Goal: Task Accomplishment & Management: Use online tool/utility

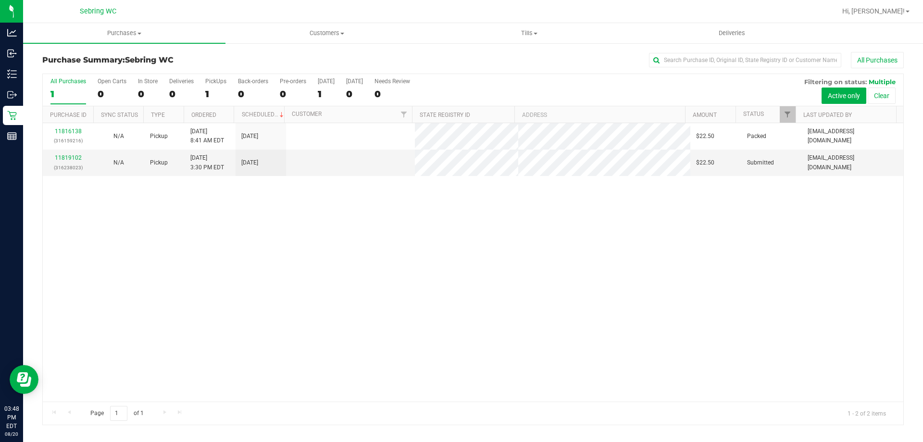
click at [434, 308] on div "11816138 (316159216) N/A Pickup [DATE] 8:41 AM EDT 8/20/2025 $22.50 Packed [EMA…" at bounding box center [473, 262] width 860 height 278
click at [113, 34] on span "Purchases" at bounding box center [124, 33] width 202 height 9
click at [61, 69] on span "Fulfillment" at bounding box center [53, 69] width 60 height 8
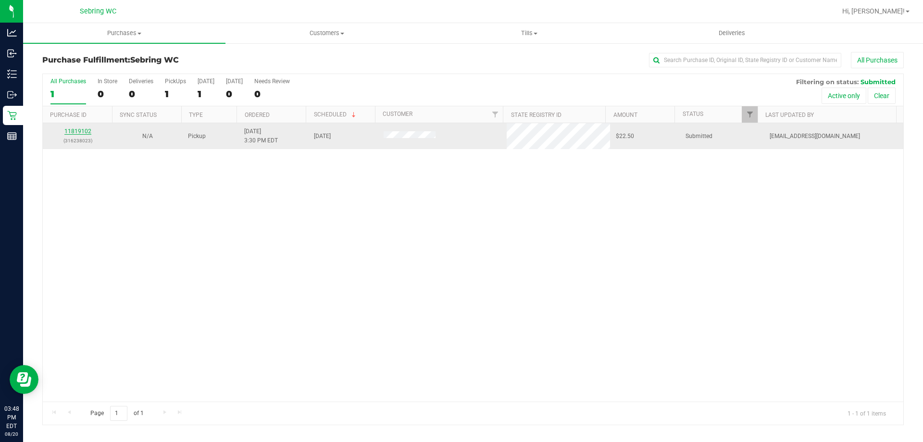
click at [81, 131] on link "11819102" at bounding box center [77, 131] width 27 height 7
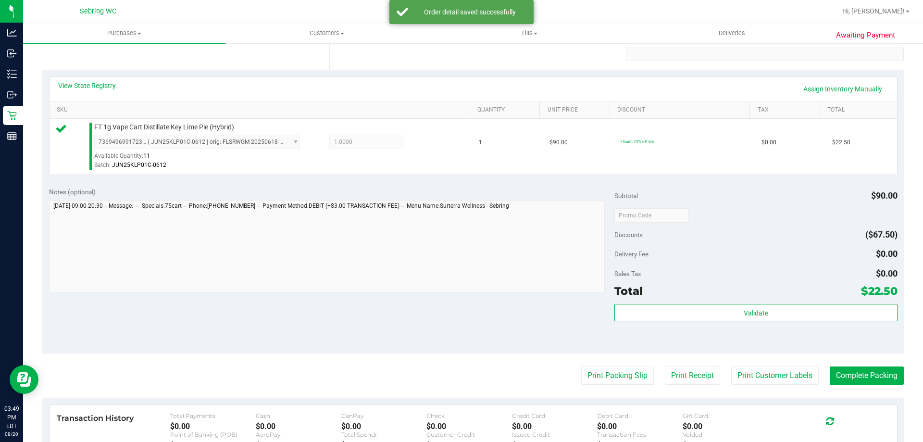
scroll to position [192, 0]
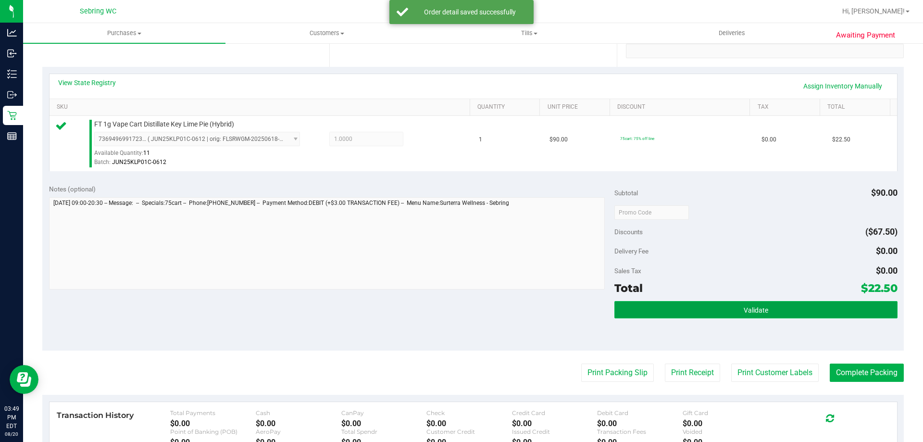
click at [758, 301] on button "Validate" at bounding box center [755, 309] width 283 height 17
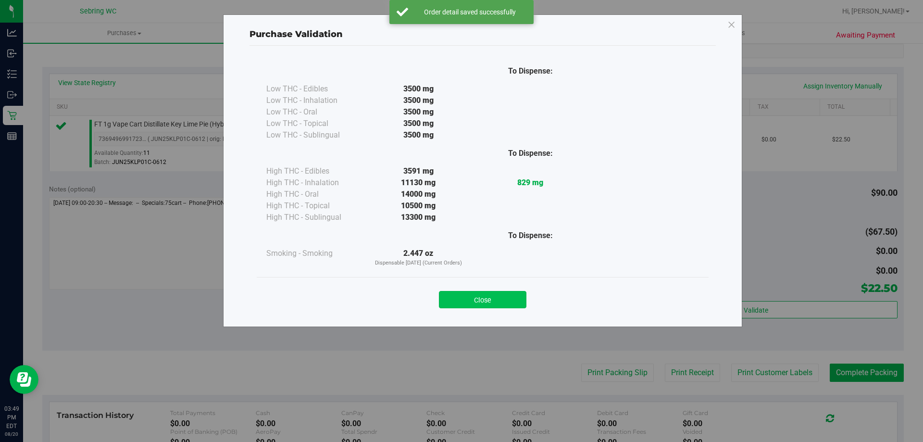
click at [496, 296] on button "Close" at bounding box center [482, 299] width 87 height 17
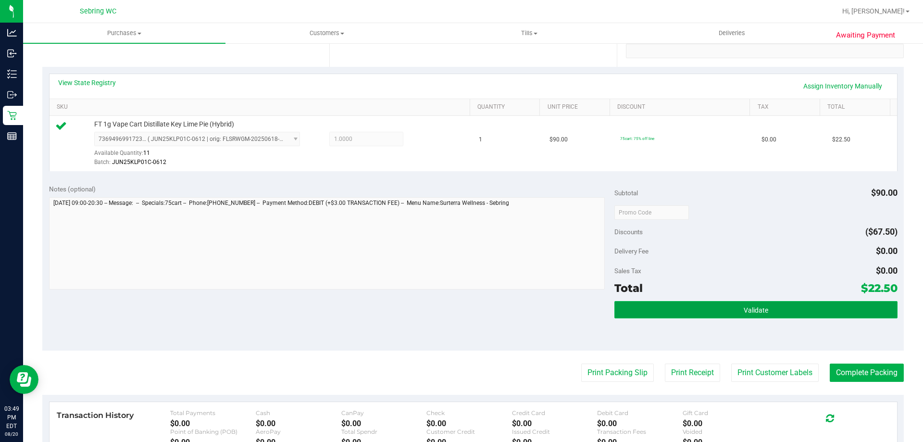
click at [810, 315] on button "Validate" at bounding box center [755, 309] width 283 height 17
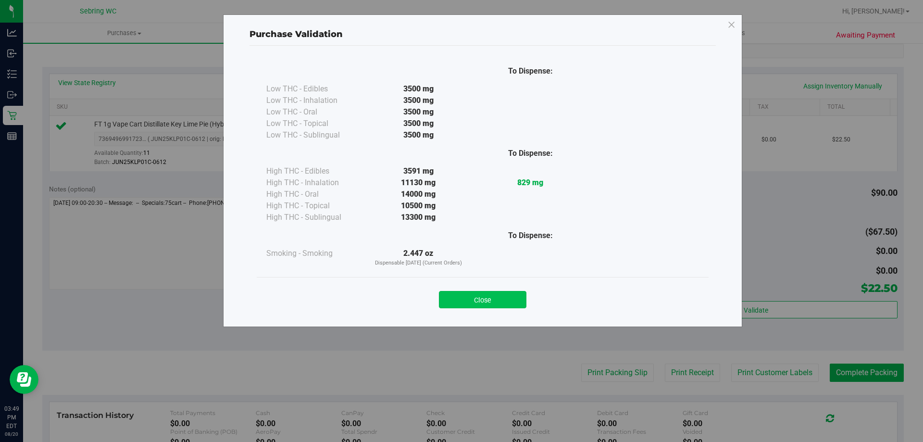
click at [500, 300] on button "Close" at bounding box center [482, 299] width 87 height 17
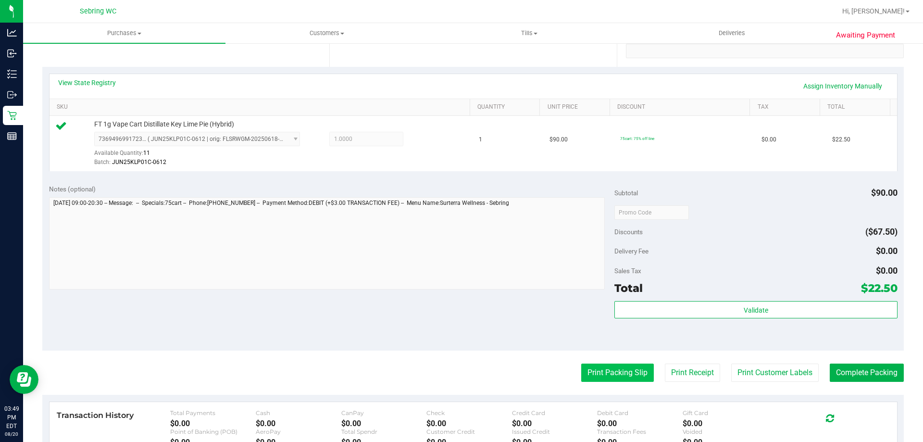
click at [609, 375] on button "Print Packing Slip" at bounding box center [617, 372] width 73 height 18
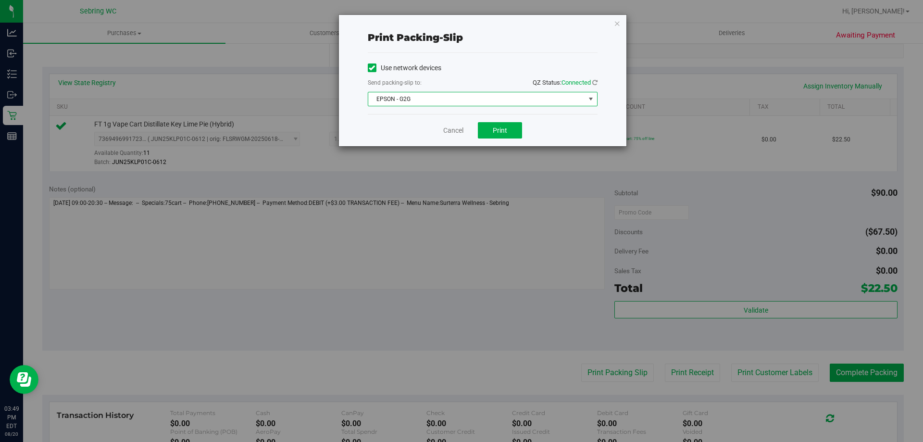
click at [407, 98] on span "EPSON - G2G" at bounding box center [476, 98] width 217 height 13
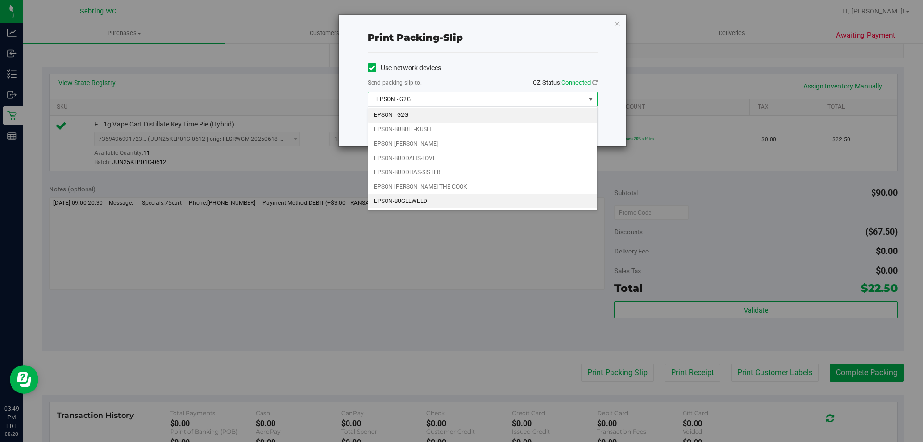
click at [386, 202] on li "EPSON-BUGLEWEED" at bounding box center [482, 201] width 229 height 14
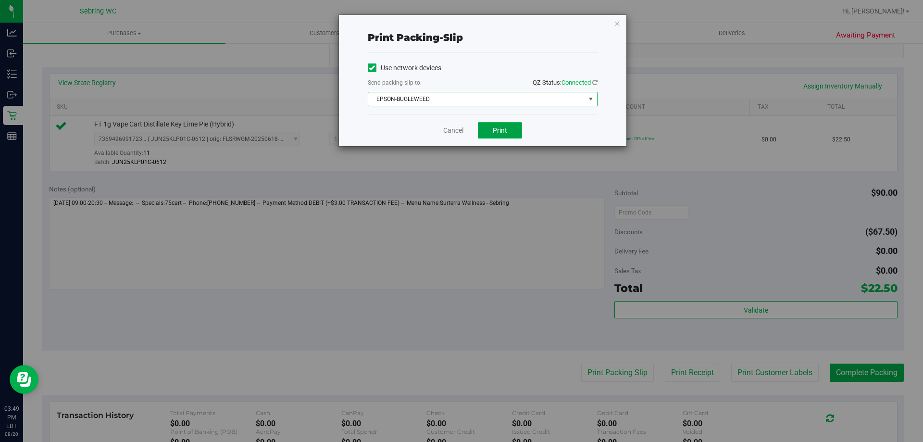
click at [512, 127] on button "Print" at bounding box center [500, 130] width 44 height 16
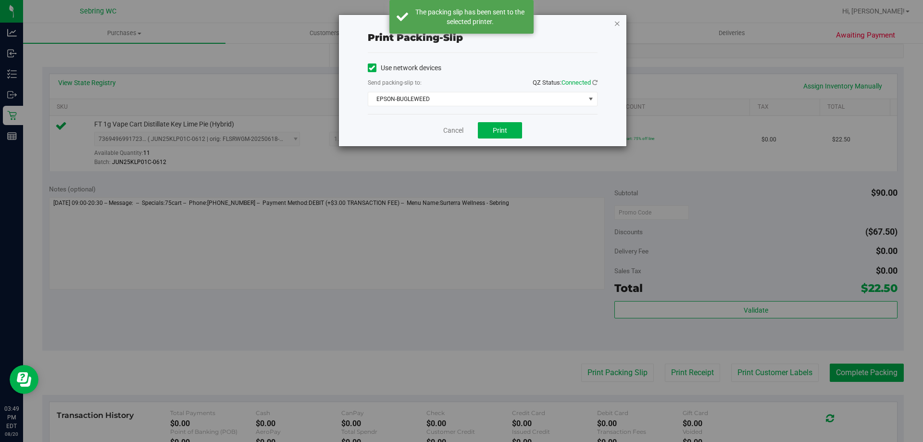
click at [617, 22] on icon "button" at bounding box center [617, 23] width 7 height 12
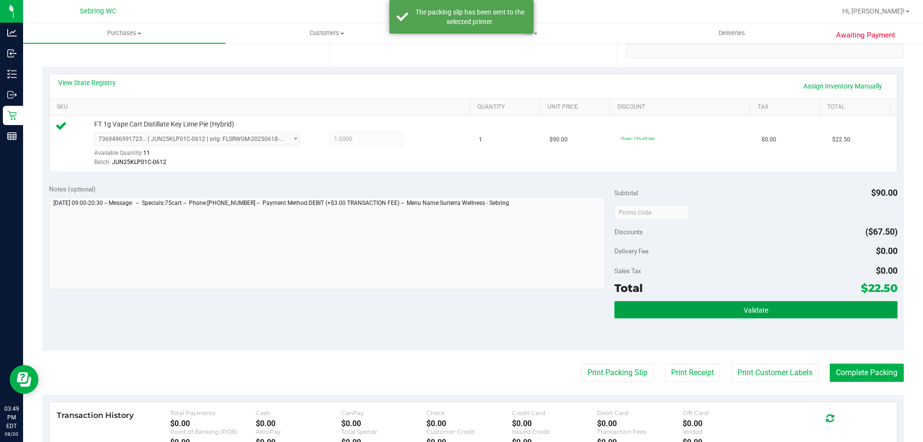
click at [778, 305] on button "Validate" at bounding box center [755, 309] width 283 height 17
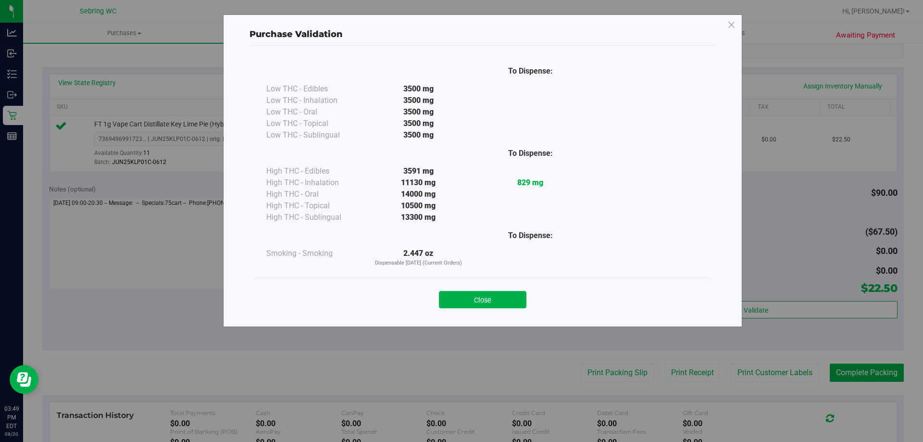
click at [467, 310] on div "Close" at bounding box center [483, 296] width 452 height 39
drag, startPoint x: 479, startPoint y: 299, endPoint x: 672, endPoint y: 296, distance: 193.2
click at [480, 299] on button "Close" at bounding box center [482, 299] width 87 height 17
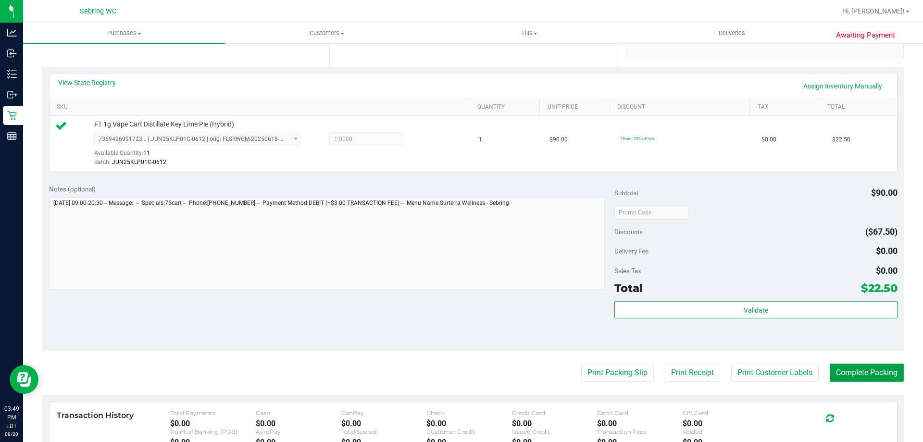
click at [848, 368] on button "Complete Packing" at bounding box center [866, 372] width 74 height 18
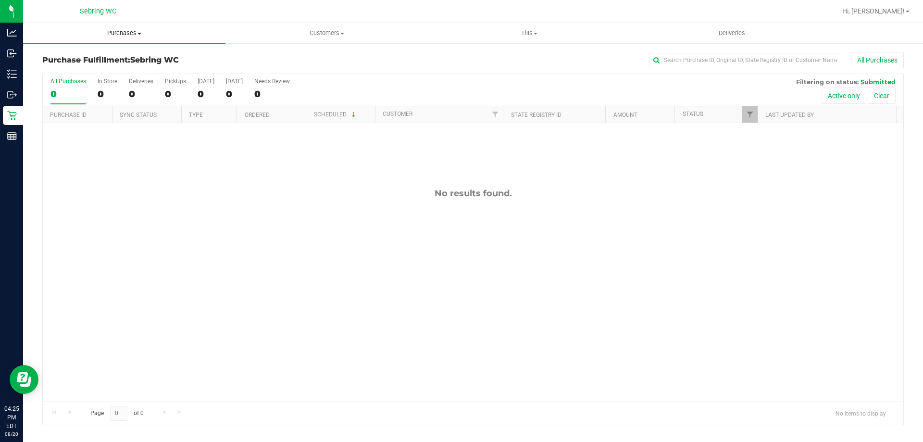
click at [124, 34] on span "Purchases" at bounding box center [124, 33] width 202 height 9
click at [86, 68] on li "Fulfillment" at bounding box center [124, 70] width 202 height 12
